Goal: Information Seeking & Learning: Check status

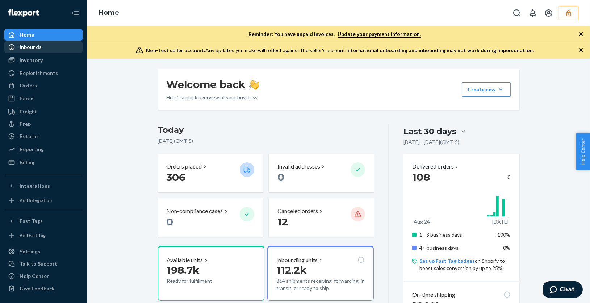
click at [36, 46] on div "Inbounds" at bounding box center [31, 46] width 22 height 7
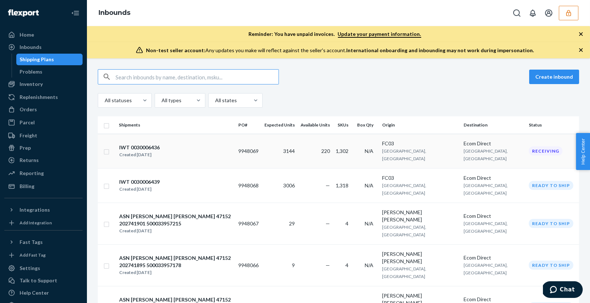
click at [214, 149] on div "IWT 0030006436 Created [DATE]" at bounding box center [176, 150] width 114 height 15
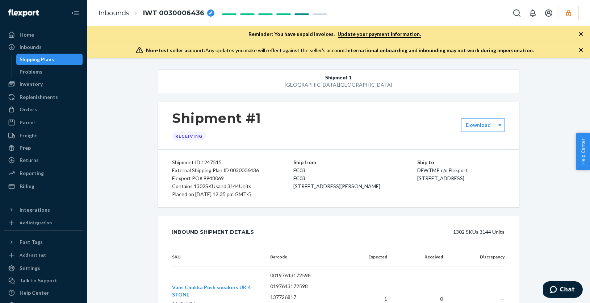
click at [240, 169] on div "External Shipping Plan ID 0030006436" at bounding box center [218, 170] width 92 height 8
click at [39, 62] on div "Shipping Plans" at bounding box center [37, 59] width 34 height 7
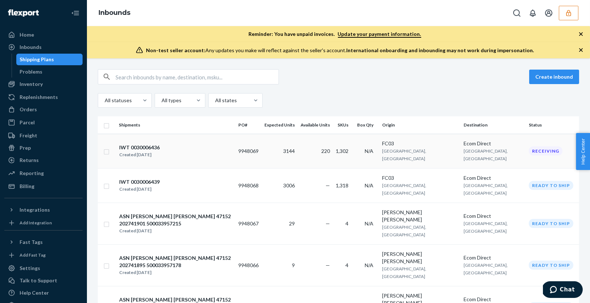
click at [143, 151] on div "Created [DATE]" at bounding box center [139, 154] width 41 height 7
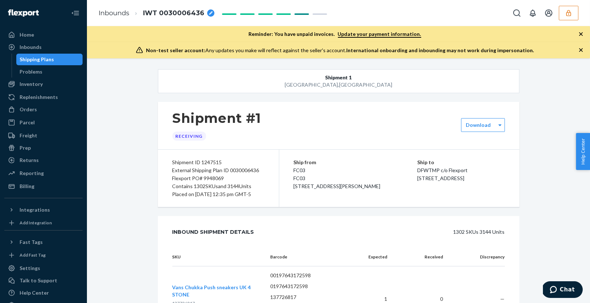
click at [217, 178] on div "Flexport PO# 9948069" at bounding box center [218, 178] width 92 height 8
click at [238, 170] on div "External Shipping Plan ID 0030006436" at bounding box center [218, 170] width 92 height 8
click at [35, 66] on div "Shipping Plans Problems" at bounding box center [47, 66] width 71 height 24
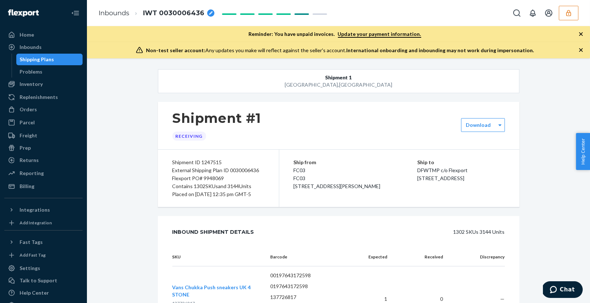
click at [41, 61] on div "Shipping Plans" at bounding box center [37, 59] width 34 height 7
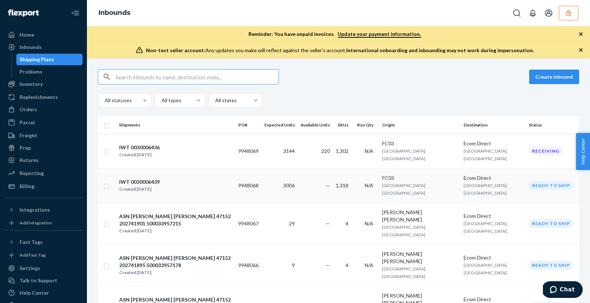
click at [151, 178] on div "IWT 0030006439" at bounding box center [139, 181] width 41 height 7
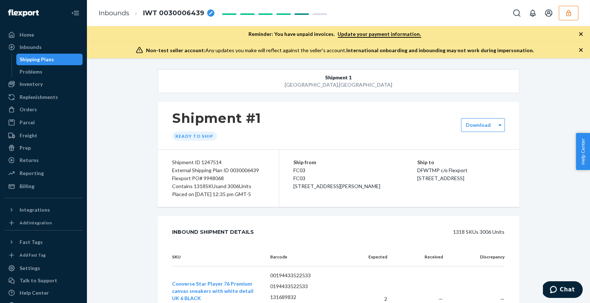
click at [46, 61] on div "Shipping Plans" at bounding box center [37, 59] width 34 height 7
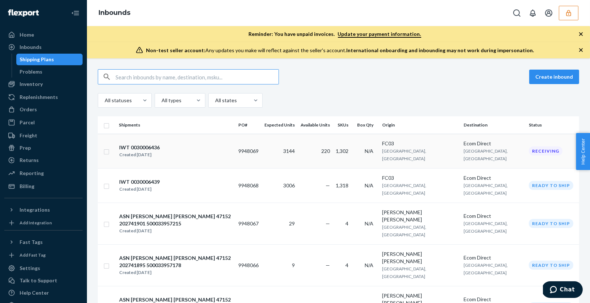
click at [142, 151] on div "Created [DATE]" at bounding box center [139, 154] width 41 height 7
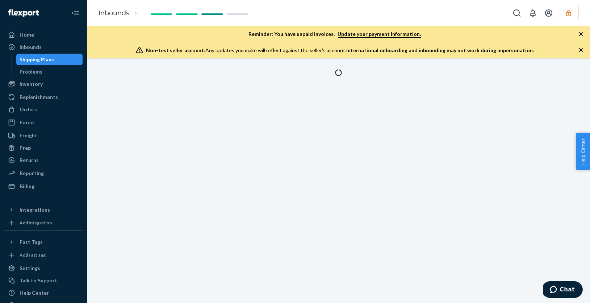
click at [52, 61] on div "Shipping Plans" at bounding box center [37, 59] width 34 height 7
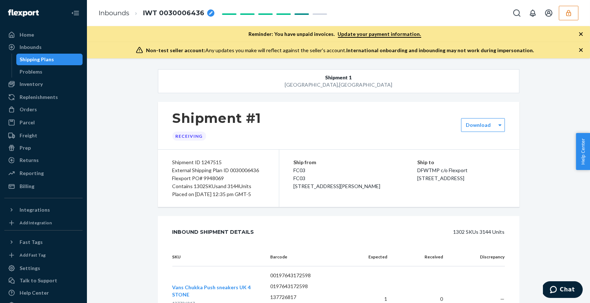
click at [38, 57] on div "Shipping Plans" at bounding box center [37, 59] width 34 height 7
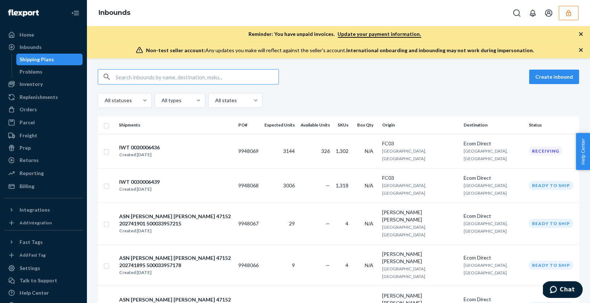
click at [169, 79] on input "text" at bounding box center [197, 77] width 163 height 14
paste input "41152202875978_500035023211"
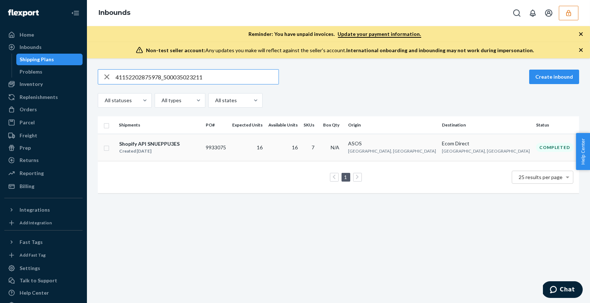
type input "41152202875978_500035023211"
click at [161, 144] on div "Shopify API SNUEPPU3ES" at bounding box center [149, 143] width 61 height 7
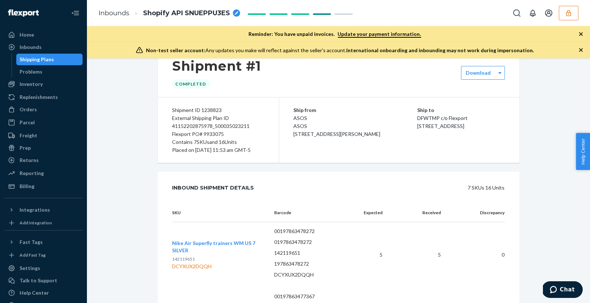
scroll to position [53, 0]
drag, startPoint x: 236, startPoint y: 125, endPoint x: 253, endPoint y: 125, distance: 16.3
click at [253, 125] on div "External Shipping Plan ID 41152202875978_500035023211" at bounding box center [218, 121] width 92 height 16
click at [32, 61] on div "Shipping Plans" at bounding box center [37, 59] width 34 height 7
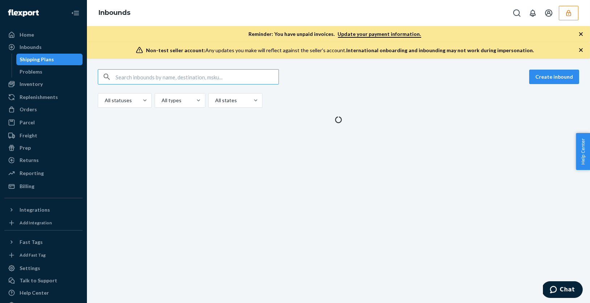
type input "41152202875980_500035046243"
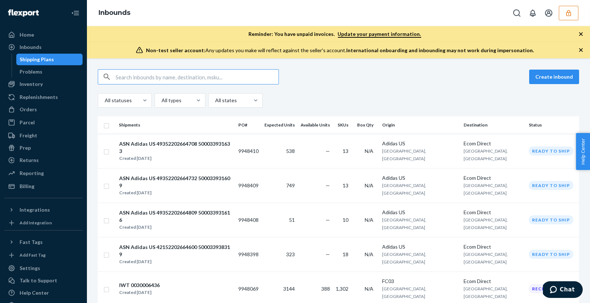
click at [175, 77] on input "text" at bounding box center [197, 77] width 163 height 14
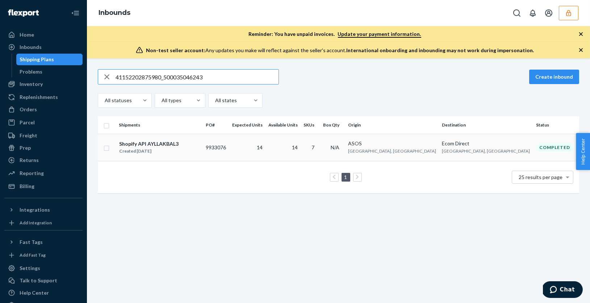
type input "41152202875980_500035046243"
click at [167, 146] on div "Shopify API AYLLAKBAL3" at bounding box center [148, 143] width 59 height 7
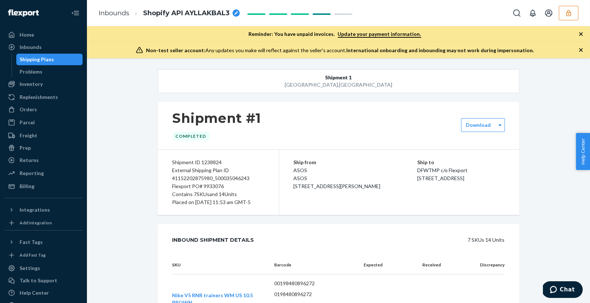
click at [44, 60] on div "Shipping Plans" at bounding box center [37, 59] width 34 height 7
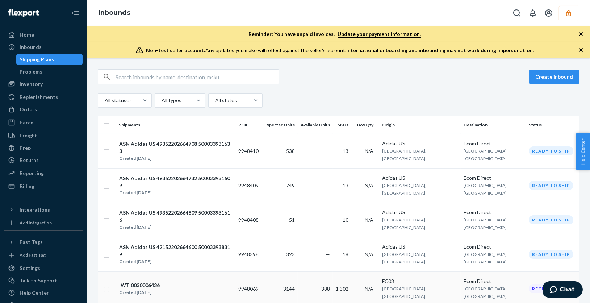
click at [150, 282] on div "IWT 0030006436" at bounding box center [139, 285] width 41 height 7
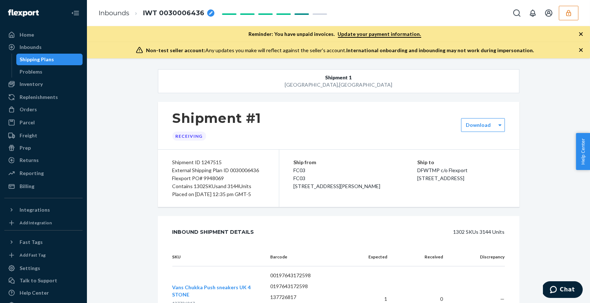
scroll to position [88, 0]
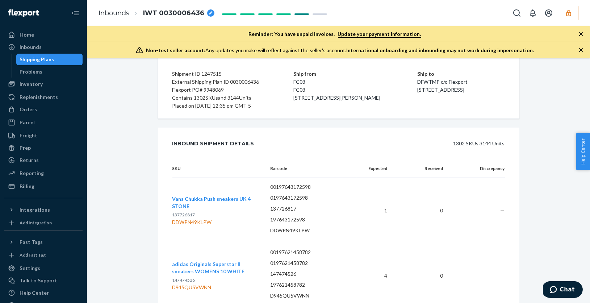
click at [461, 151] on div "1302 SKUs 3144 Units" at bounding box center [388, 143] width 234 height 14
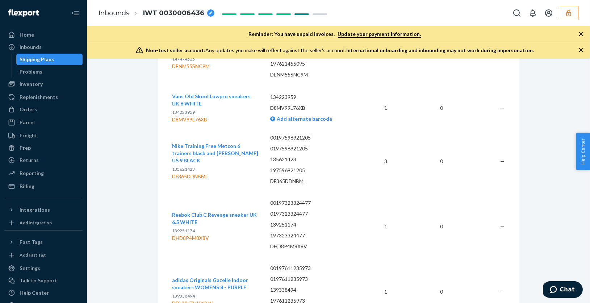
scroll to position [3935, 0]
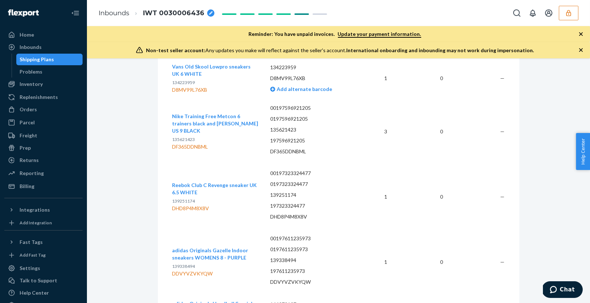
click at [47, 60] on div "Shipping Plans" at bounding box center [37, 59] width 34 height 7
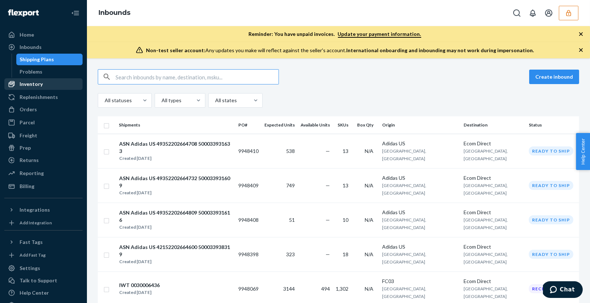
click at [33, 85] on div "Inventory" at bounding box center [31, 83] width 23 height 7
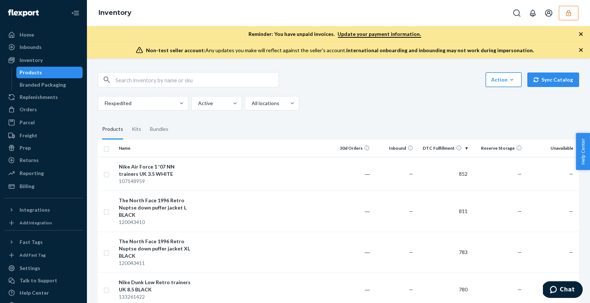
click at [515, 82] on icon "button" at bounding box center [511, 79] width 7 height 7
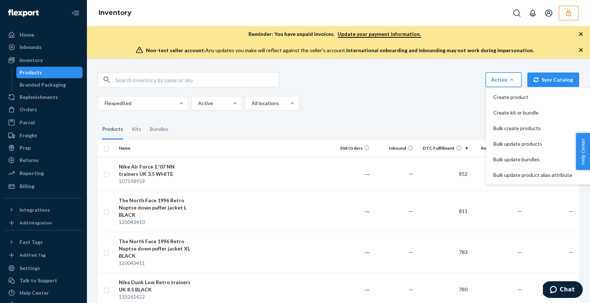
click at [435, 106] on div "Flexpedited Active All locations" at bounding box center [336, 103] width 476 height 14
